Goal: Register for event/course

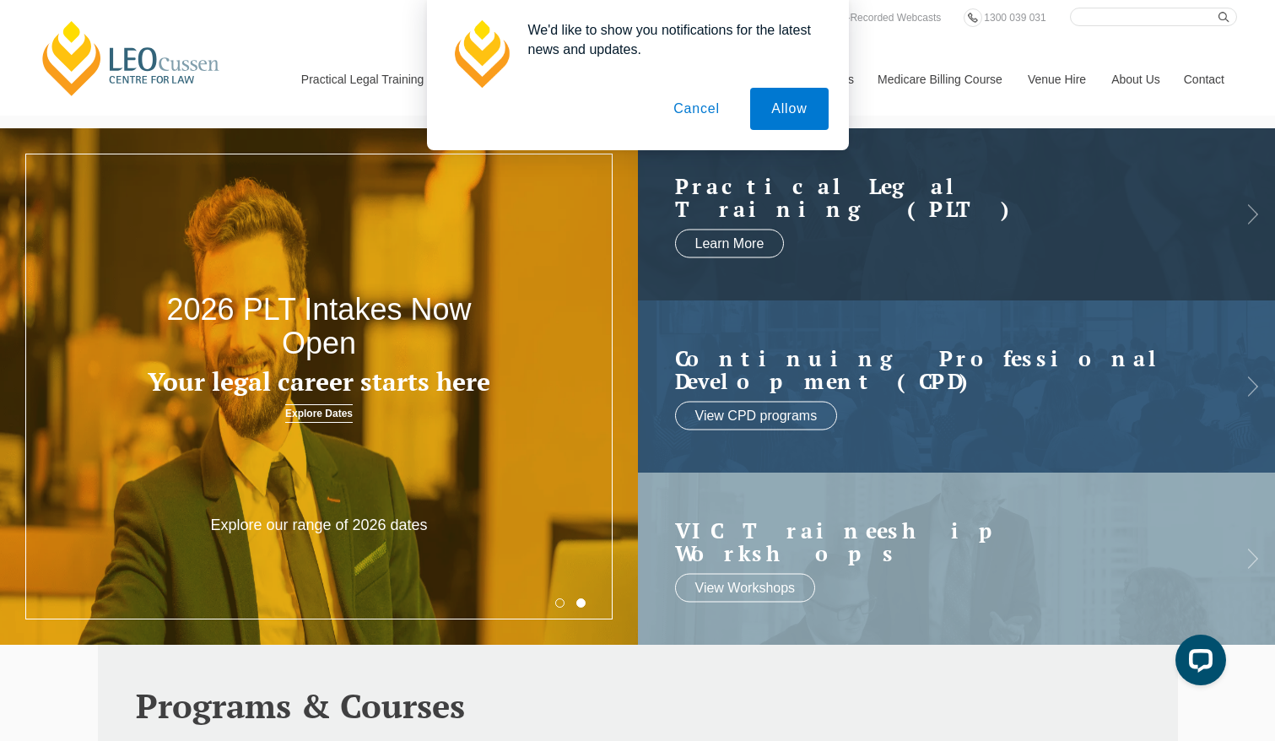
click at [708, 100] on button "Cancel" at bounding box center [696, 109] width 89 height 42
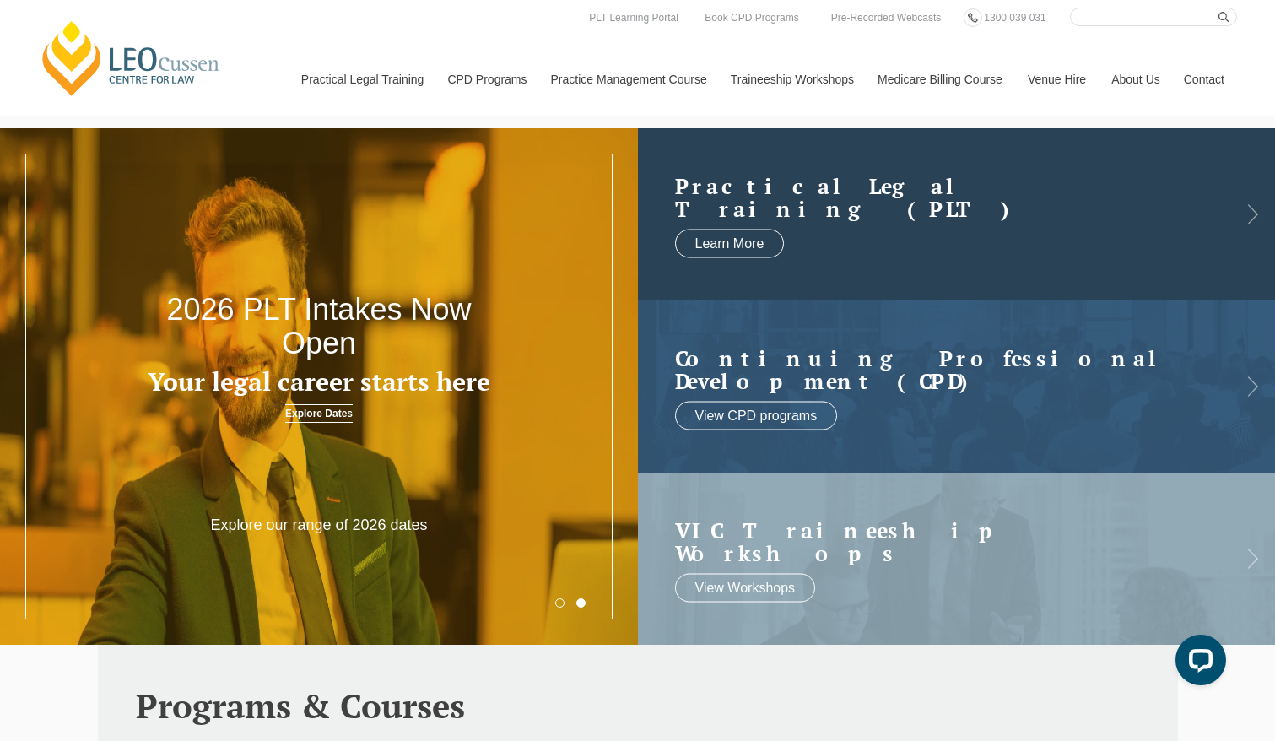
click at [799, 225] on link at bounding box center [957, 214] width 638 height 172
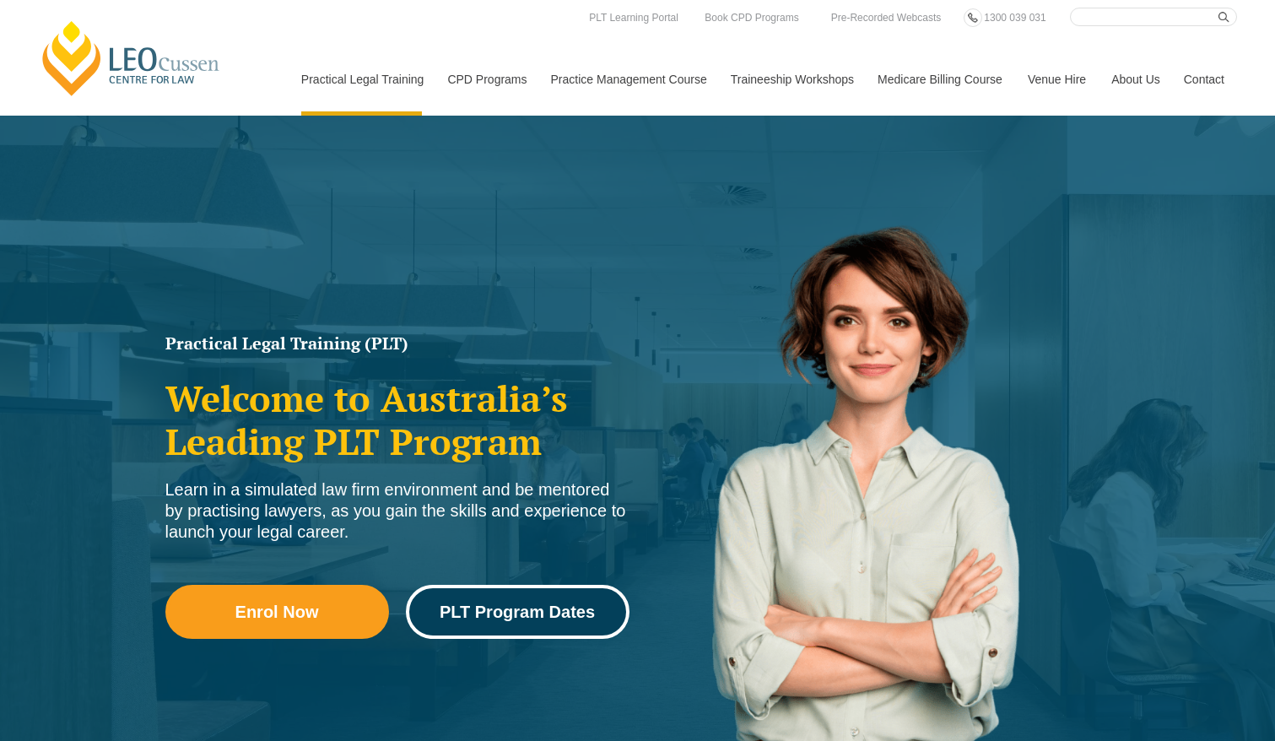
click at [462, 605] on span "PLT Program Dates" at bounding box center [517, 611] width 155 height 17
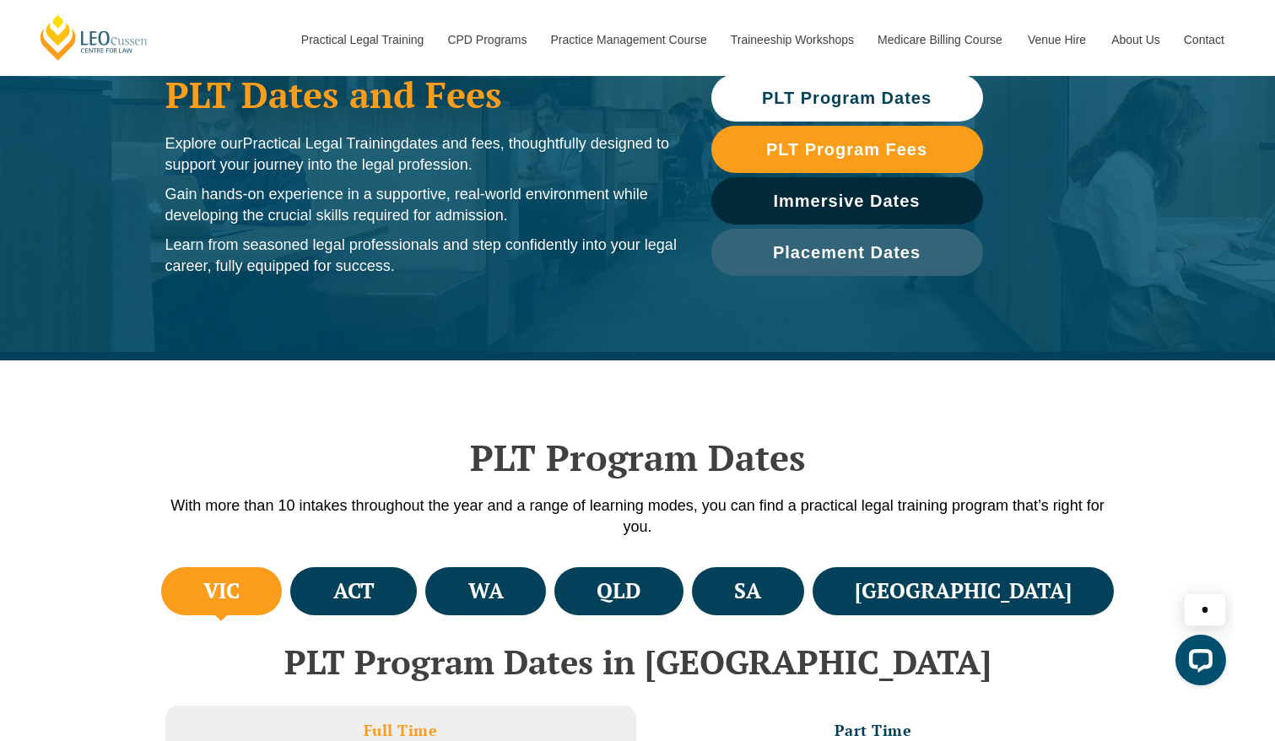
scroll to position [204, 0]
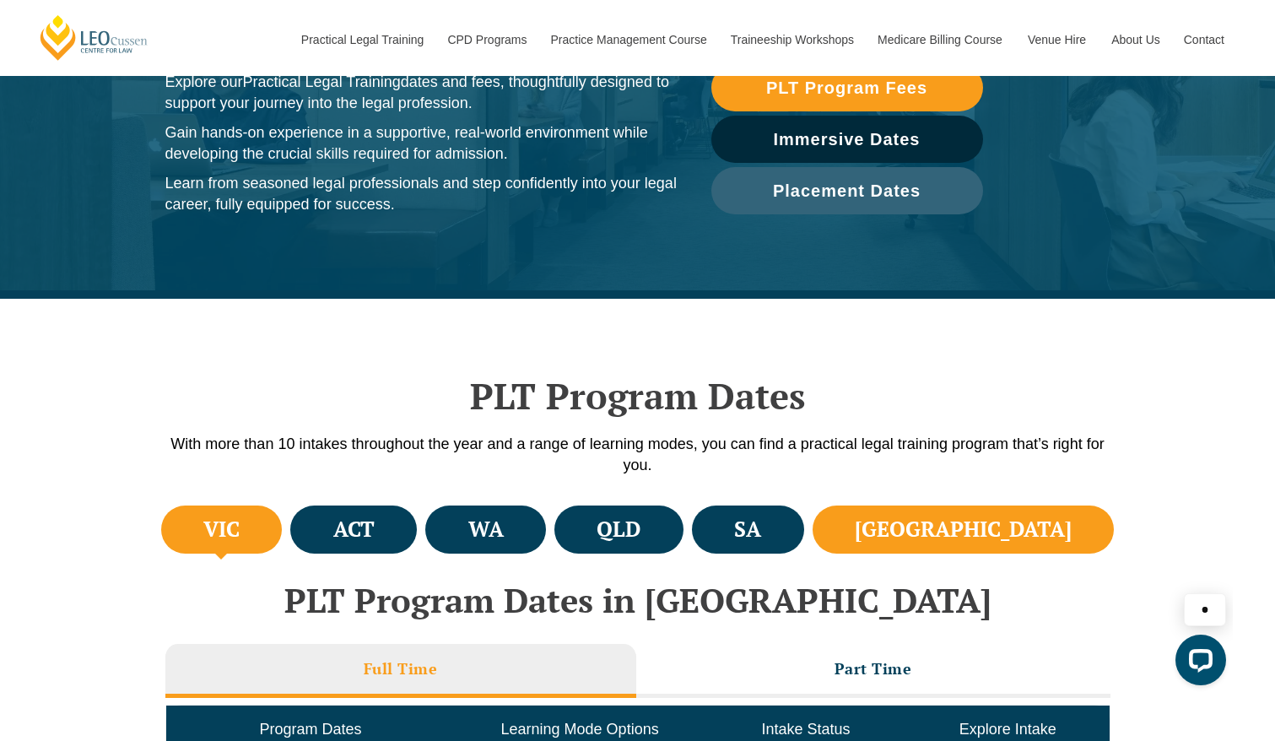
click at [1062, 536] on li "[GEOGRAPHIC_DATA]" at bounding box center [964, 530] width 302 height 48
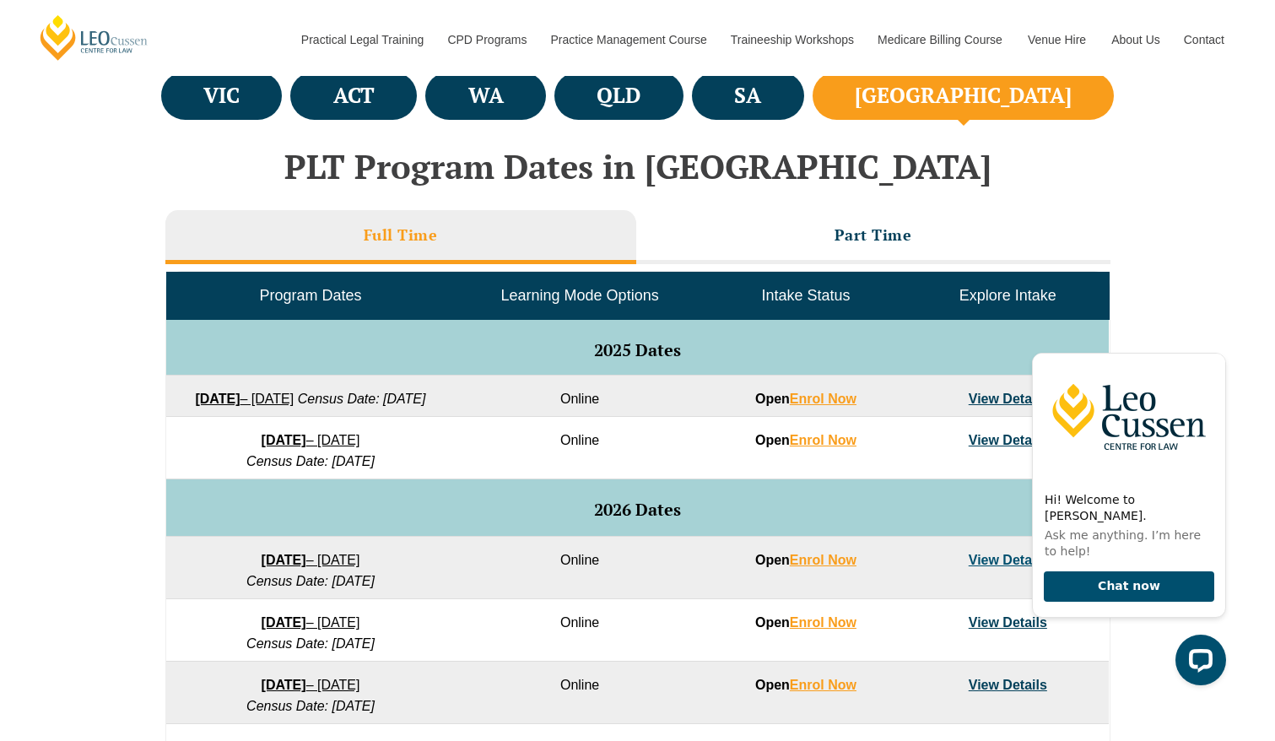
scroll to position [648, 0]
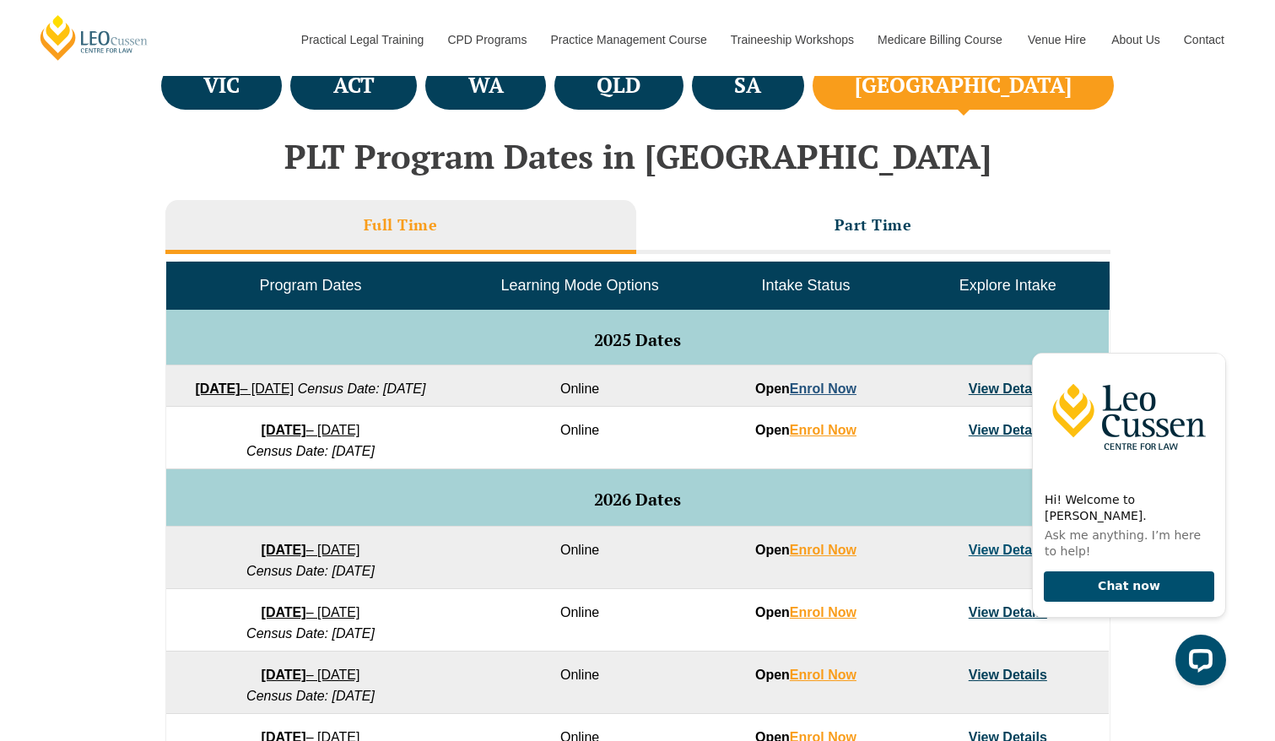
click at [823, 391] on link "Enrol Now" at bounding box center [823, 388] width 67 height 14
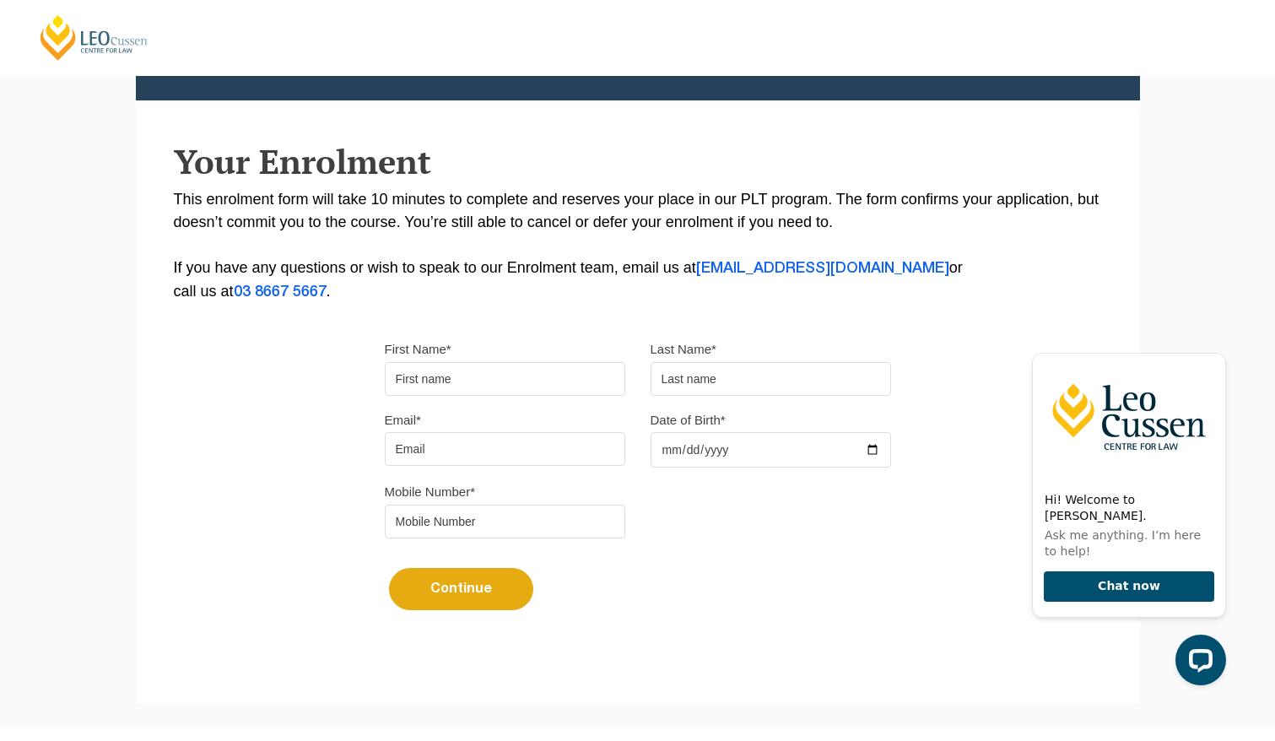
click at [505, 362] on div "First Name*" at bounding box center [505, 367] width 266 height 58
click at [504, 378] on input "First Name*" at bounding box center [505, 379] width 241 height 34
type input "Nicholas"
type input "Mackay"
type input "nmackay23@gmail.com"
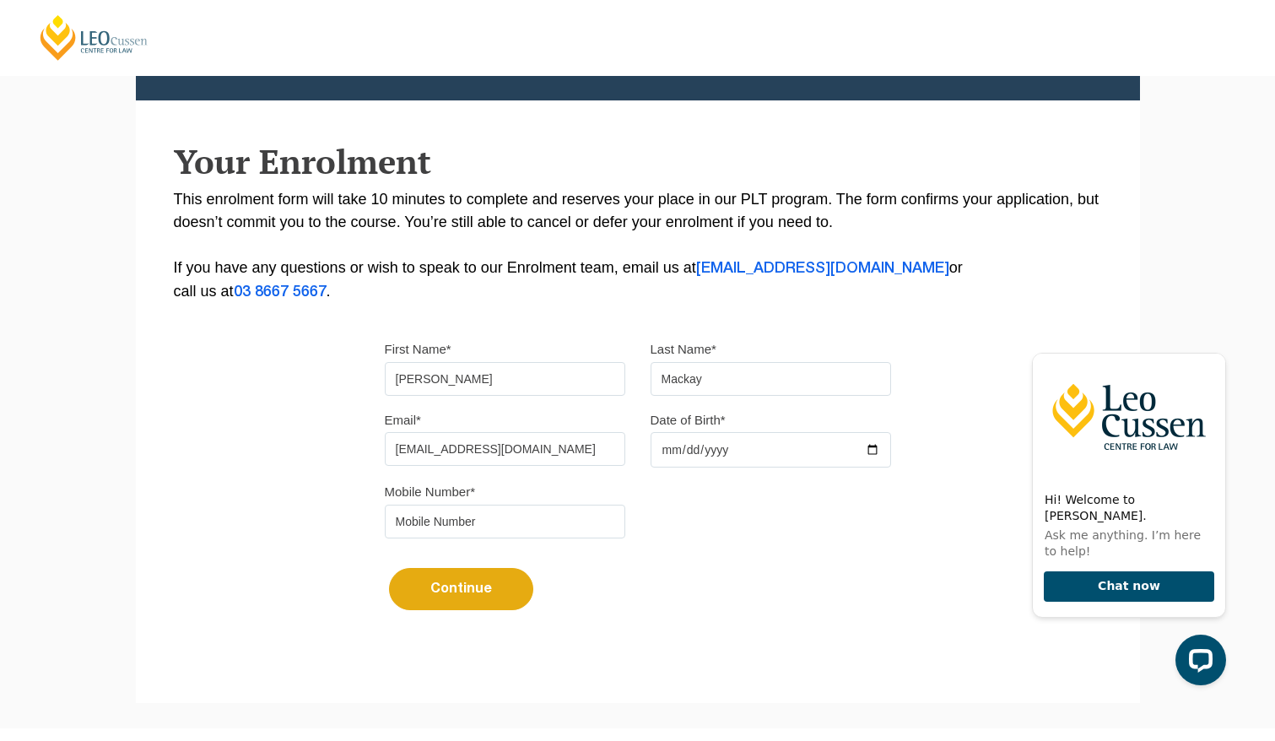
type input "0402803933"
click at [706, 448] on input "Date of Birth*" at bounding box center [771, 449] width 241 height 35
click at [666, 460] on input "Date of Birth*" at bounding box center [771, 449] width 241 height 35
type input "1996-10-21"
click at [466, 593] on button "Continue" at bounding box center [461, 589] width 144 height 42
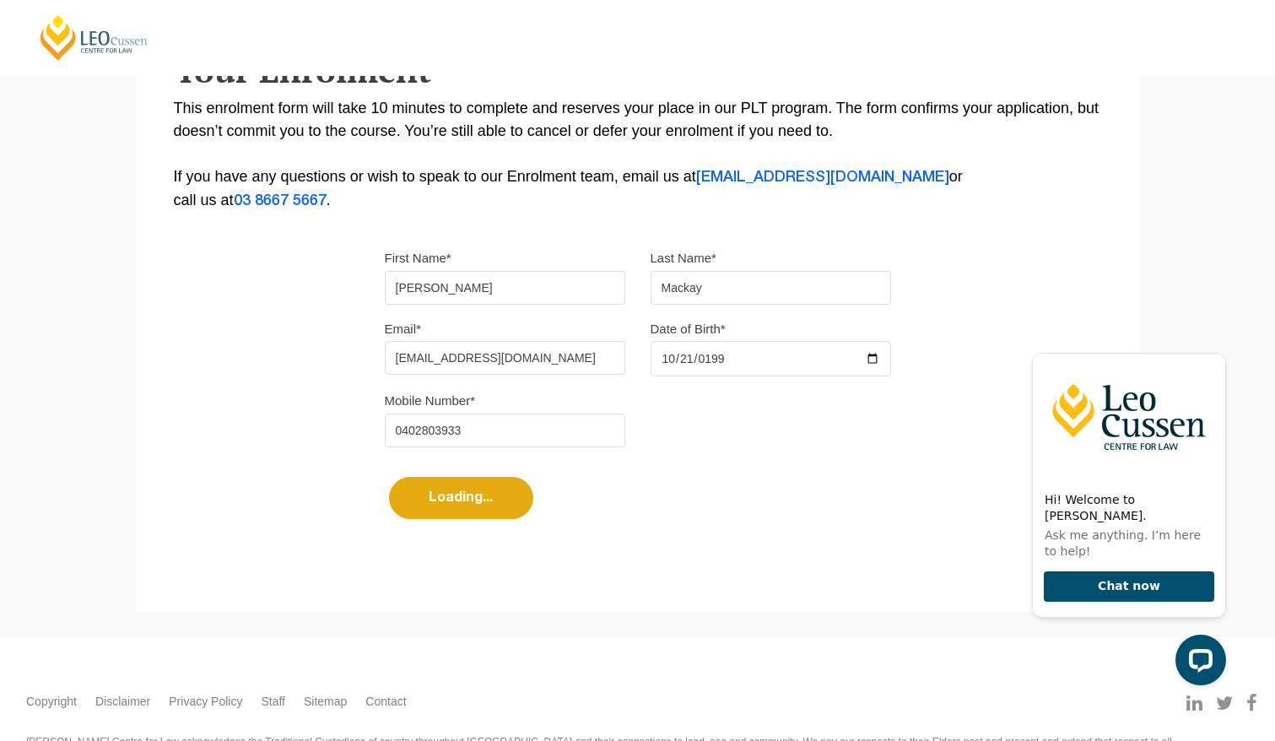
select select
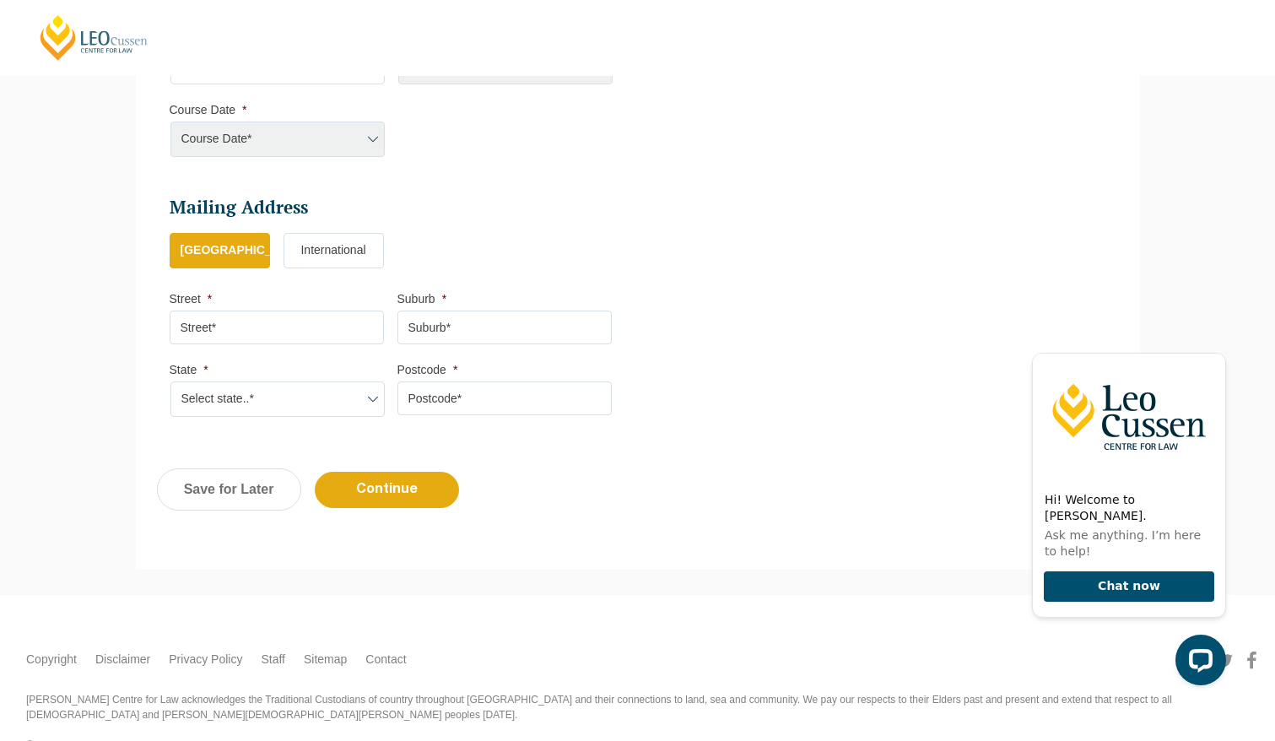
scroll to position [883, 0]
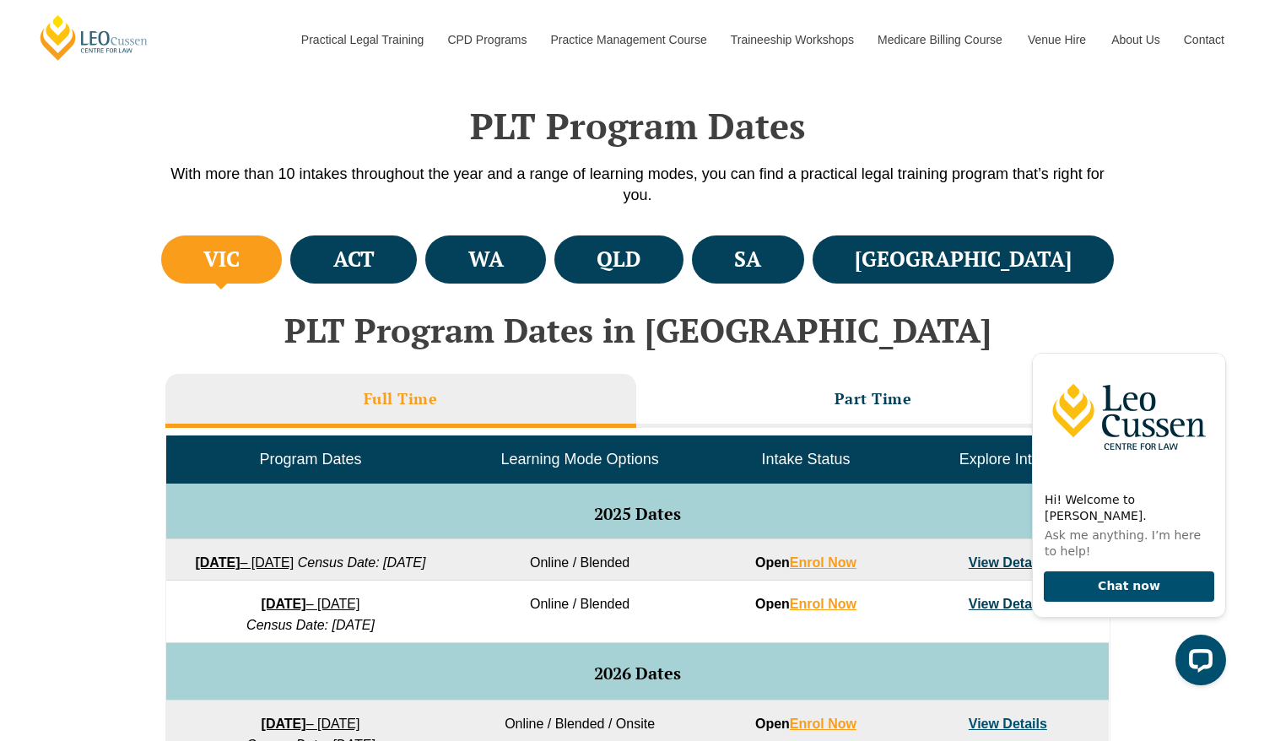
scroll to position [449, 0]
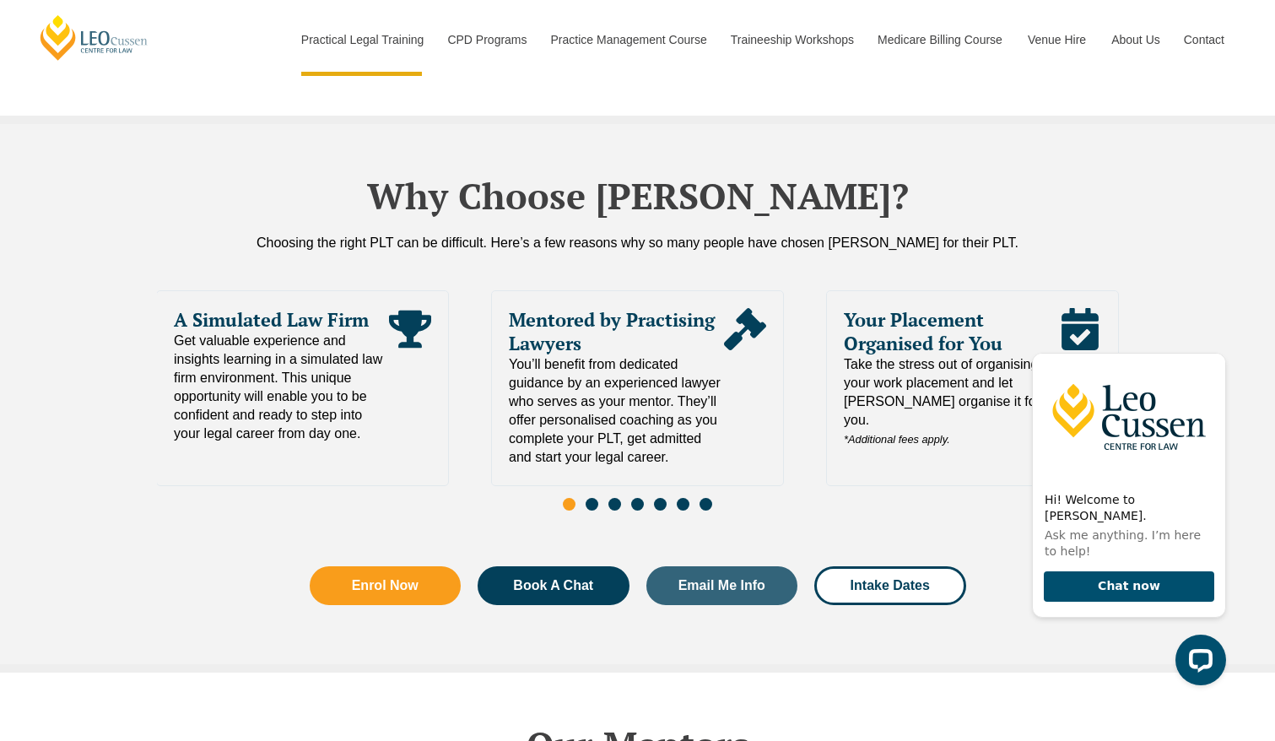
scroll to position [3720, 0]
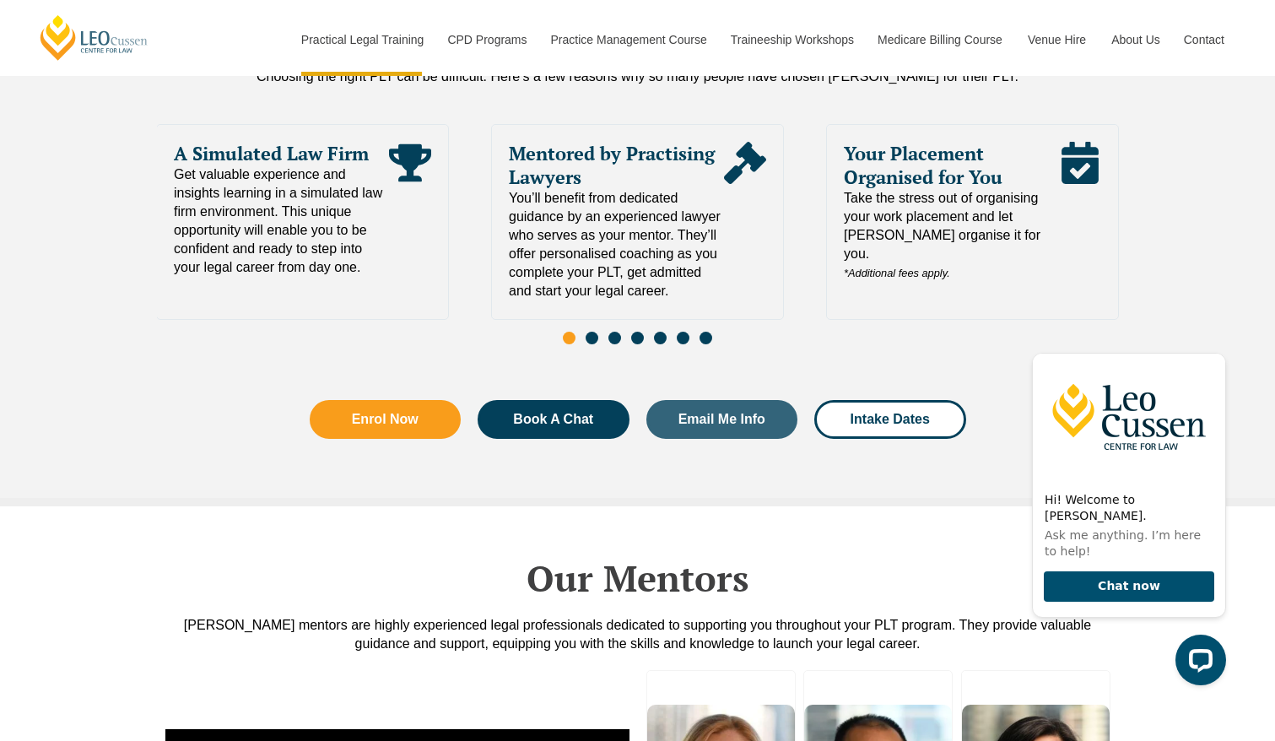
click at [593, 332] on span "Go to slide 2" at bounding box center [592, 338] width 13 height 13
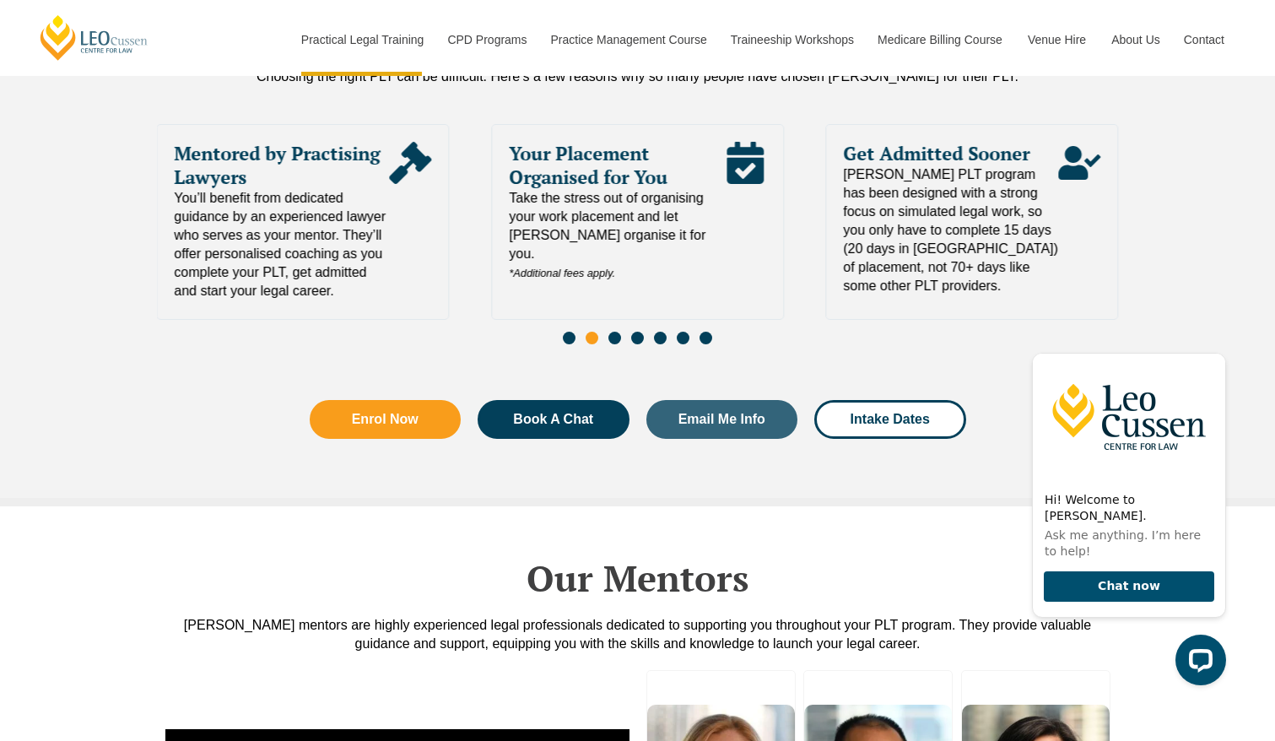
click at [624, 330] on div "Slides" at bounding box center [638, 339] width 962 height 19
click at [643, 330] on div "Slides" at bounding box center [638, 339] width 962 height 19
click at [614, 332] on span "Go to slide 3" at bounding box center [614, 338] width 13 height 13
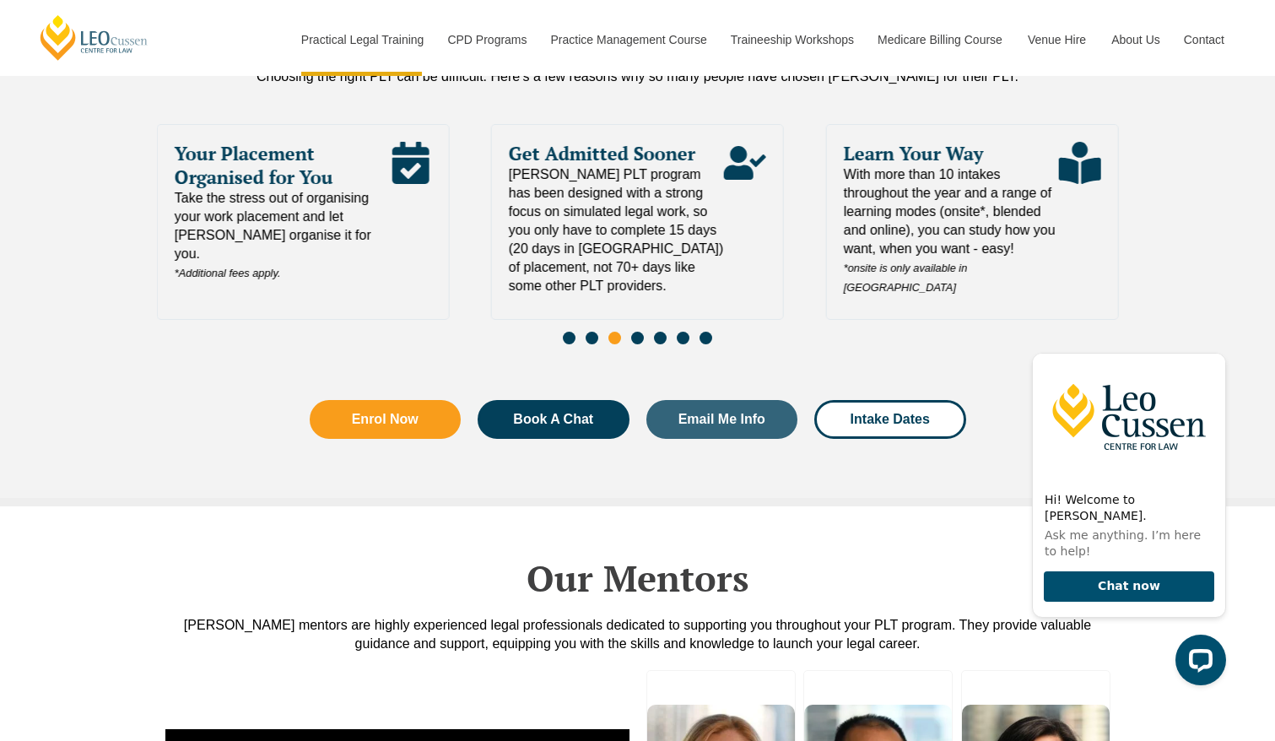
click at [629, 330] on div "Slides" at bounding box center [638, 339] width 962 height 19
click at [643, 332] on span "Go to slide 4" at bounding box center [637, 338] width 13 height 13
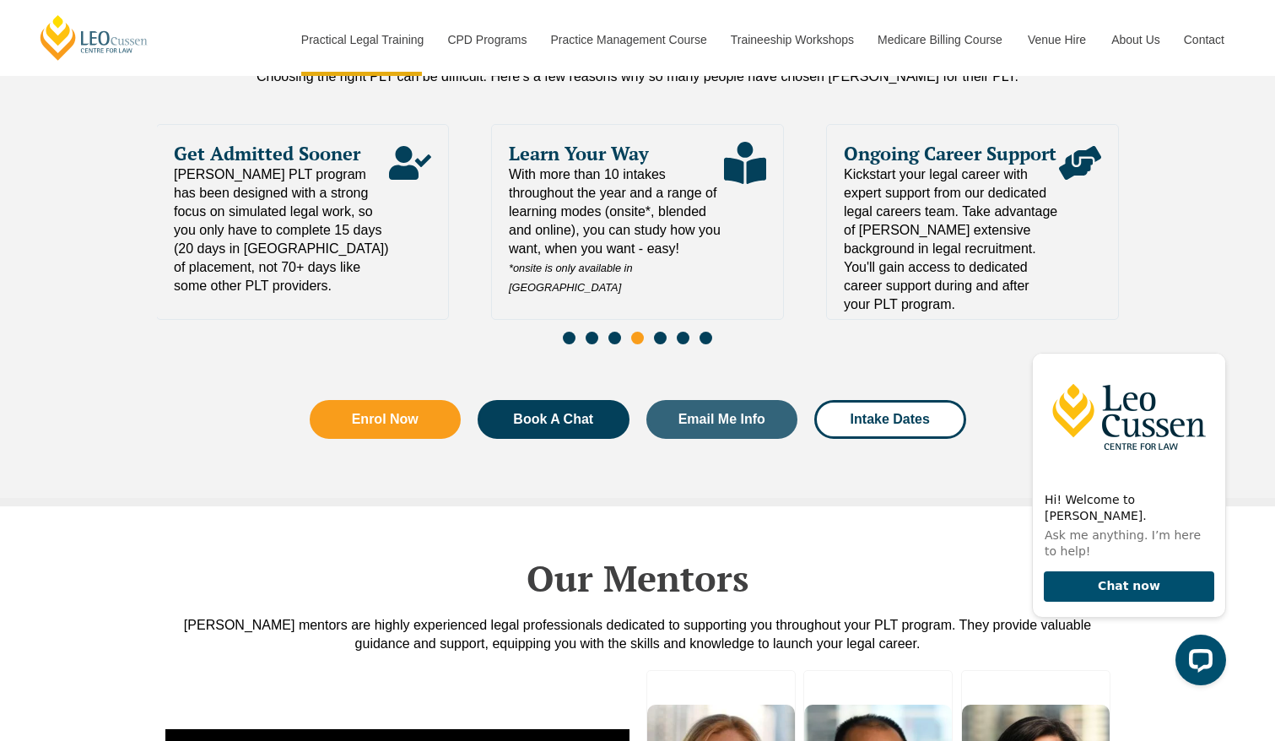
click at [661, 332] on span "Go to slide 5" at bounding box center [660, 338] width 13 height 13
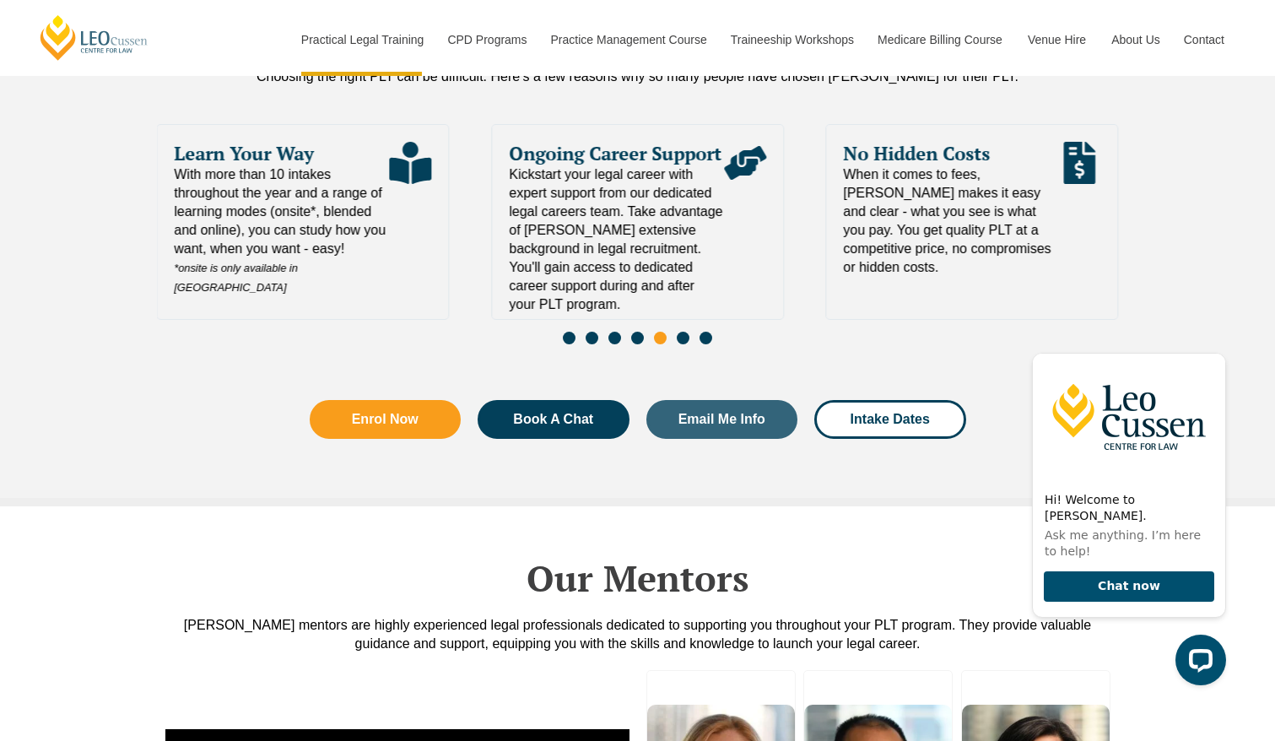
click at [701, 298] on div "Learn Your Way With more than 10 intakes throughout the year and a range of lea…" at bounding box center [638, 239] width 962 height 230
click at [711, 297] on div "Learn Your Way With more than 10 intakes throughout the year and a range of lea…" at bounding box center [638, 239] width 962 height 230
click at [894, 175] on span "When it comes to fees, Leo Cussen makes it easy and clear - what you see is wha…" at bounding box center [951, 220] width 215 height 111
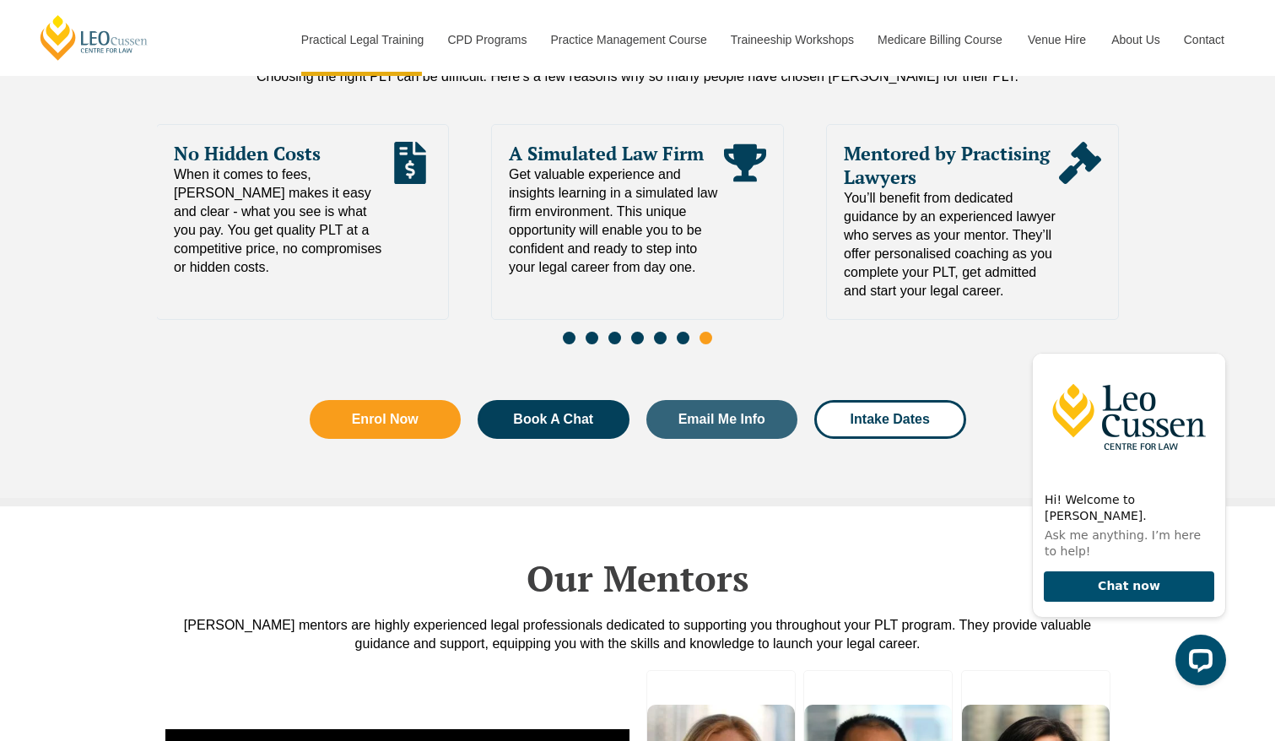
click at [270, 142] on span "No Hidden Costs" at bounding box center [281, 154] width 215 height 24
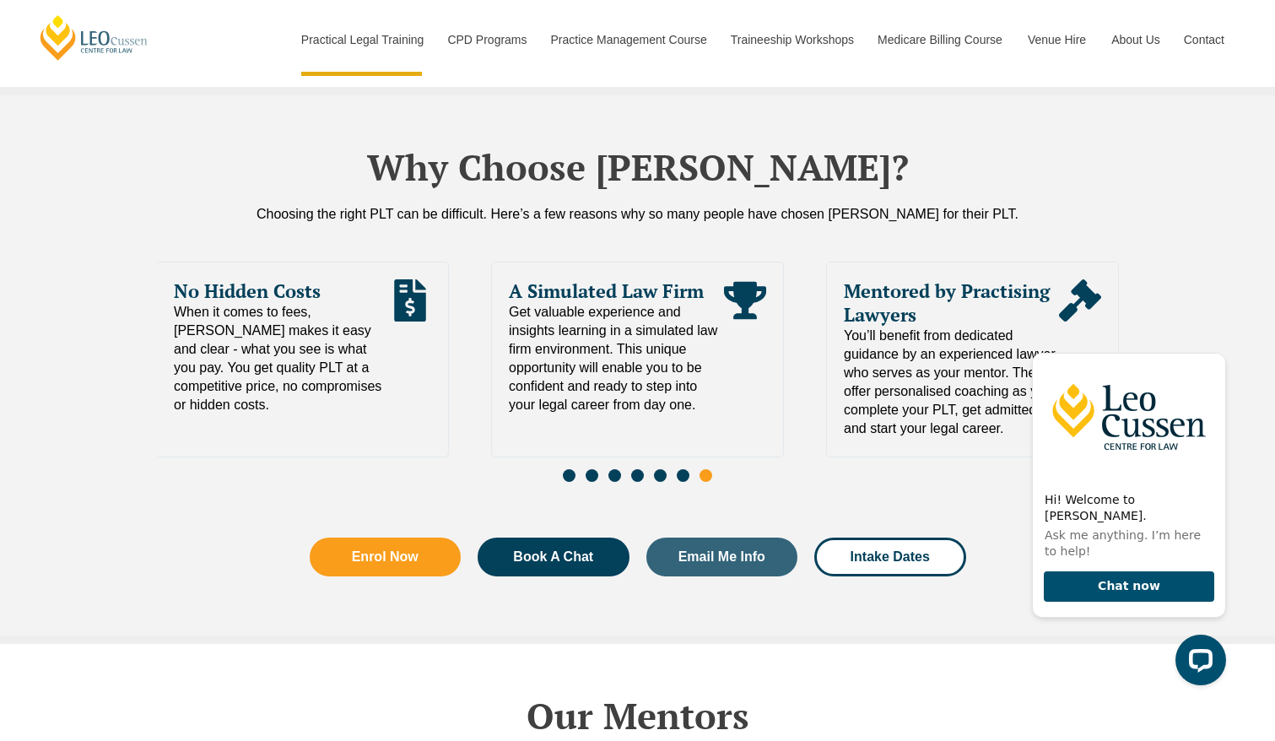
scroll to position [3571, 0]
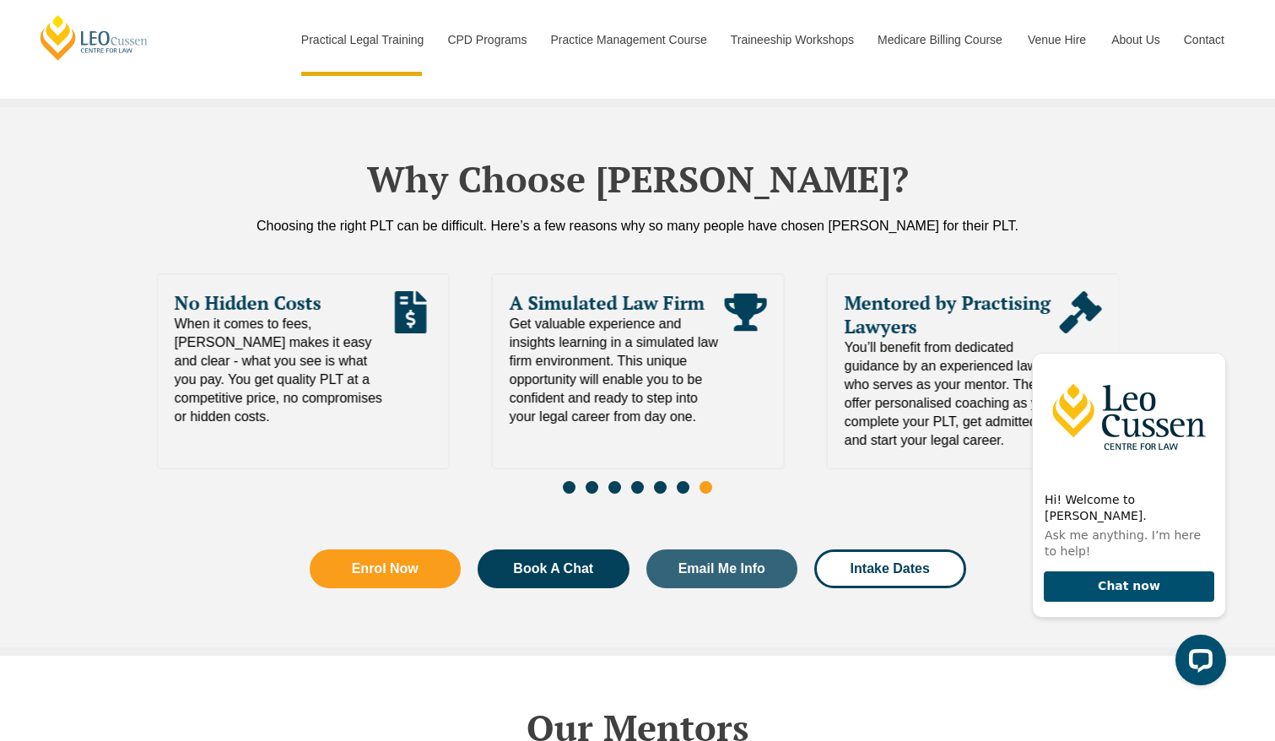
click at [636, 321] on span "Get valuable experience and insights learning in a simulated law firm environme…" at bounding box center [617, 370] width 215 height 111
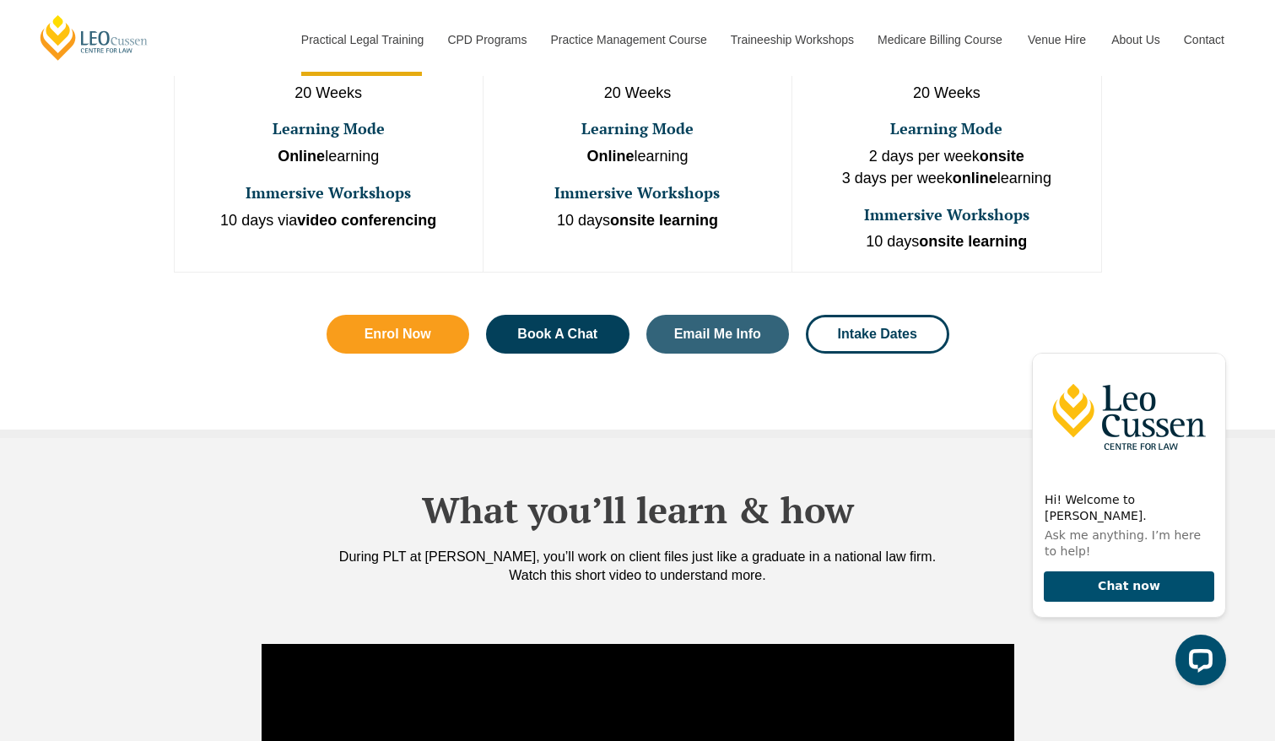
scroll to position [0, 0]
